Goal: Task Accomplishment & Management: Use online tool/utility

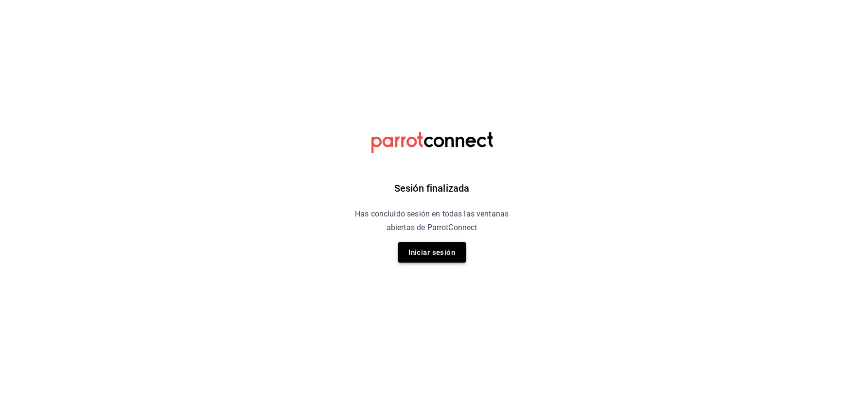
click at [426, 258] on button "Iniciar sesión" at bounding box center [432, 252] width 68 height 20
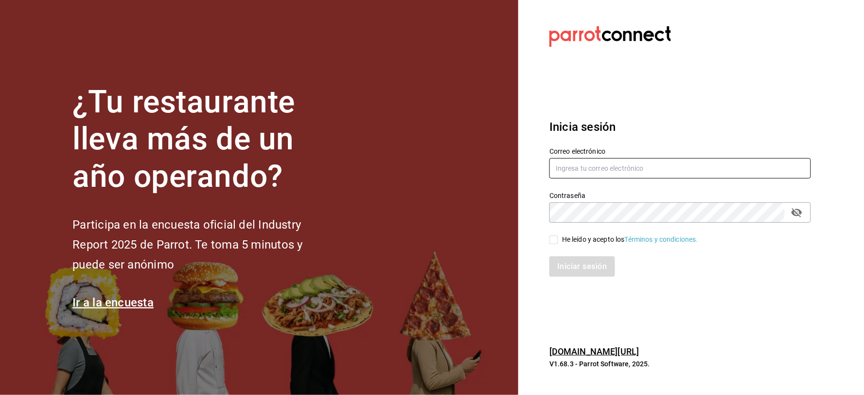
click at [625, 169] on input "text" at bounding box center [681, 168] width 262 height 20
type input "A"
type input "aldobeltrand1998@gmail.com"
click at [562, 241] on div "He leído y acepto los Términos y condiciones." at bounding box center [630, 239] width 136 height 10
click at [558, 241] on input "He leído y acepto los Términos y condiciones." at bounding box center [554, 239] width 9 height 9
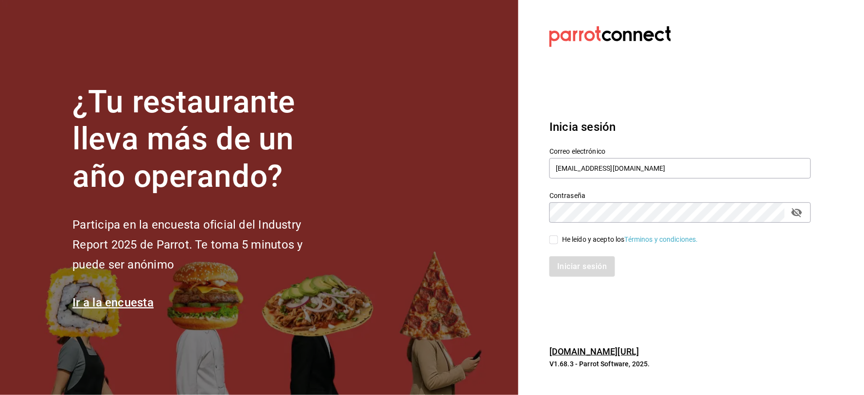
checkbox input "true"
click at [566, 260] on button "Iniciar sesión" at bounding box center [583, 266] width 66 height 20
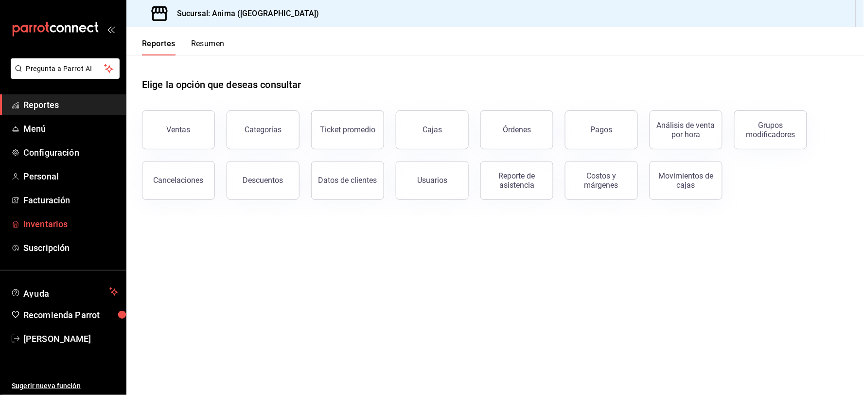
click at [66, 218] on span "Inventarios" at bounding box center [70, 223] width 95 height 13
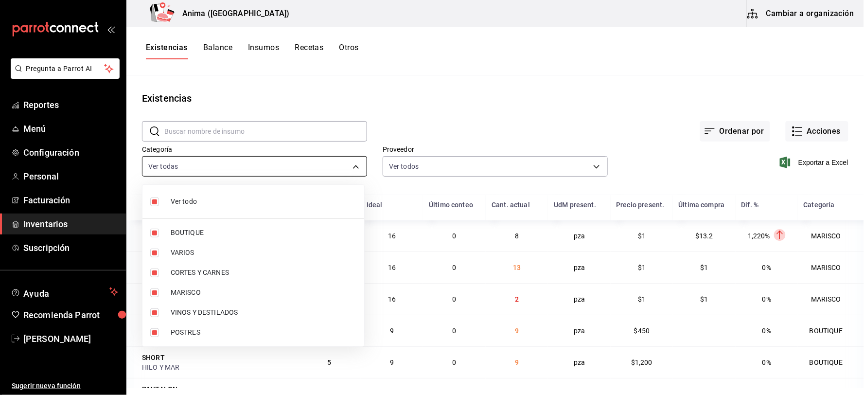
click at [242, 161] on body "Pregunta a Parrot AI Reportes Menú Configuración Personal Facturación Inventari…" at bounding box center [432, 194] width 864 height 388
click at [242, 162] on div at bounding box center [432, 197] width 864 height 395
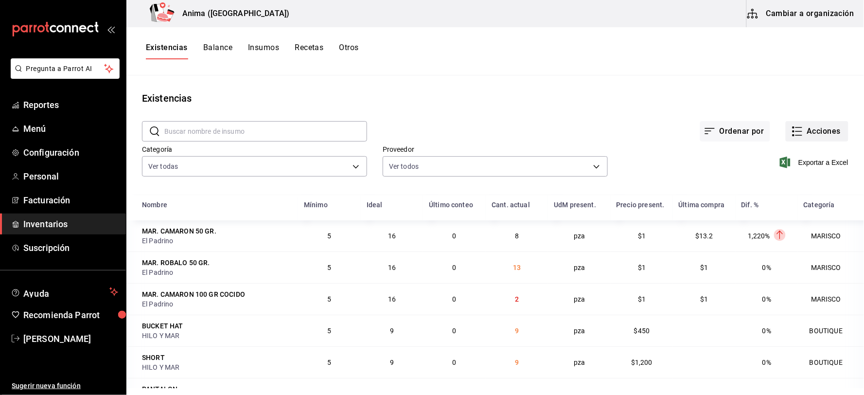
click at [813, 124] on button "Acciones" at bounding box center [817, 131] width 63 height 20
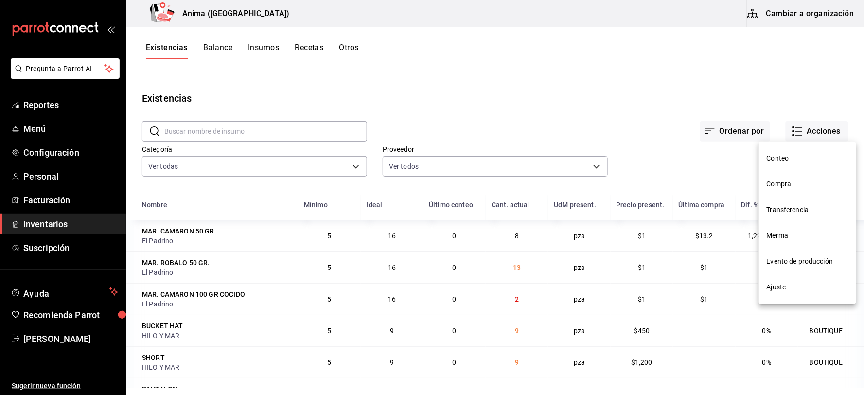
click at [781, 178] on li "Compra" at bounding box center [807, 184] width 97 height 26
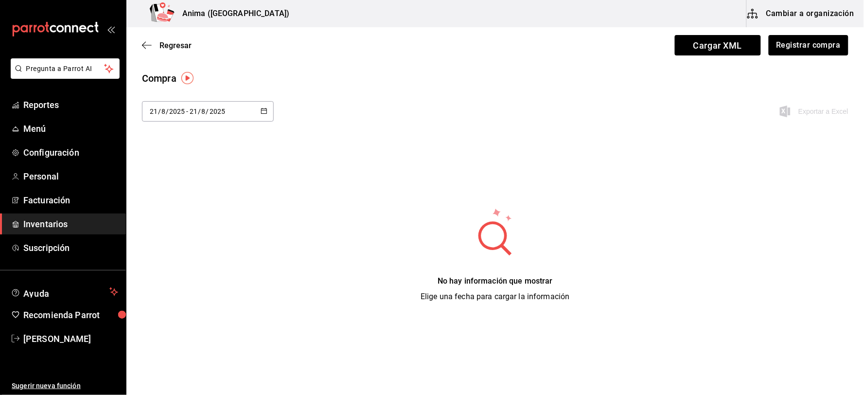
click at [217, 116] on div "[DATE] [DATE] - [DATE] [DATE]" at bounding box center [208, 111] width 132 height 20
click at [176, 188] on li "Última semana" at bounding box center [188, 186] width 92 height 22
type input "[DATE]"
type input "17"
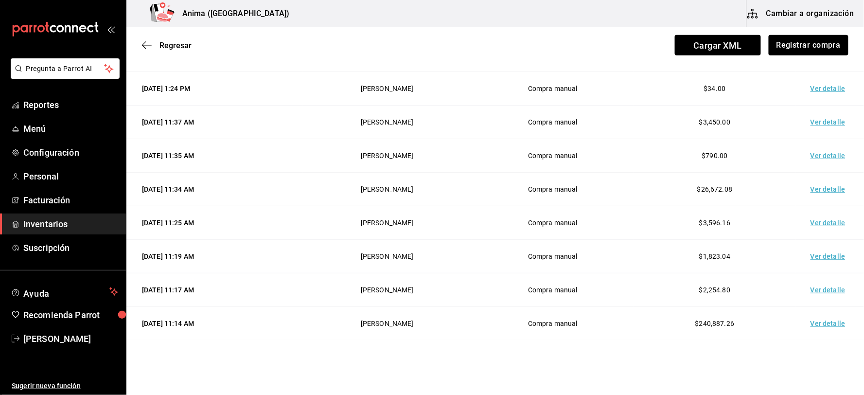
scroll to position [162, 0]
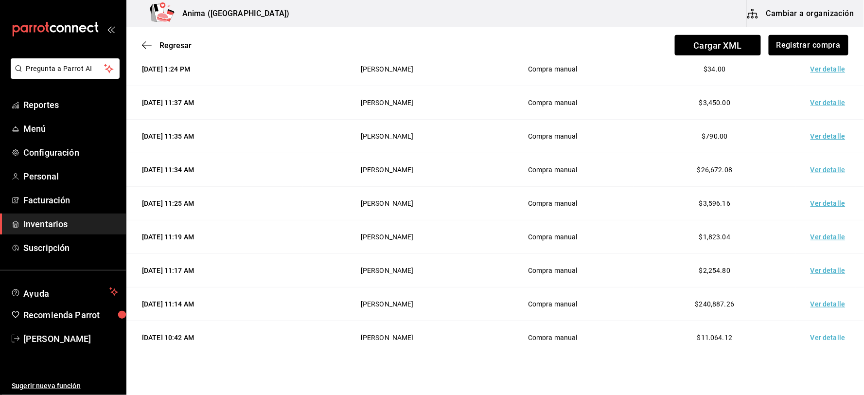
click at [814, 299] on td "Ver detalle" at bounding box center [830, 304] width 68 height 34
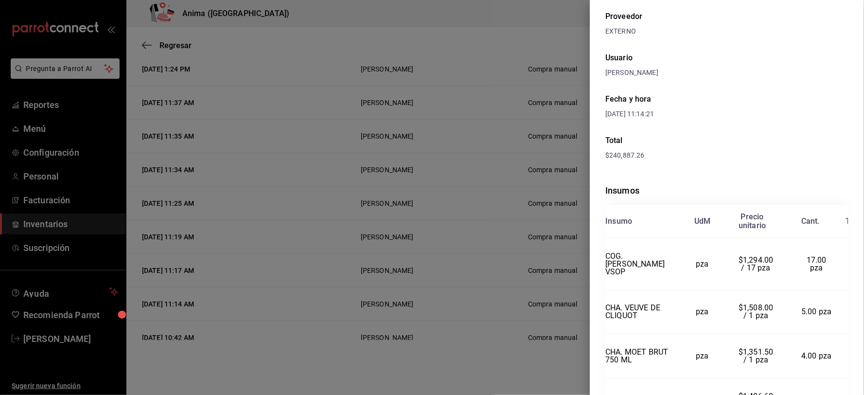
scroll to position [0, 0]
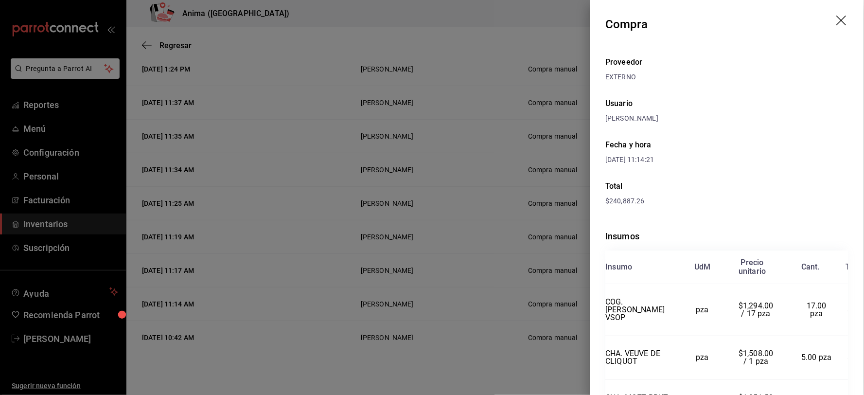
click at [260, 97] on div at bounding box center [432, 197] width 864 height 395
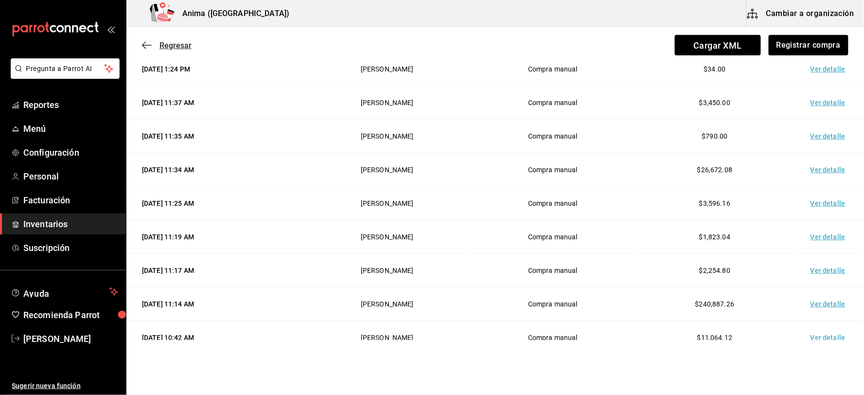
click at [148, 41] on span "Regresar" at bounding box center [167, 45] width 50 height 9
